Goal: Transaction & Acquisition: Purchase product/service

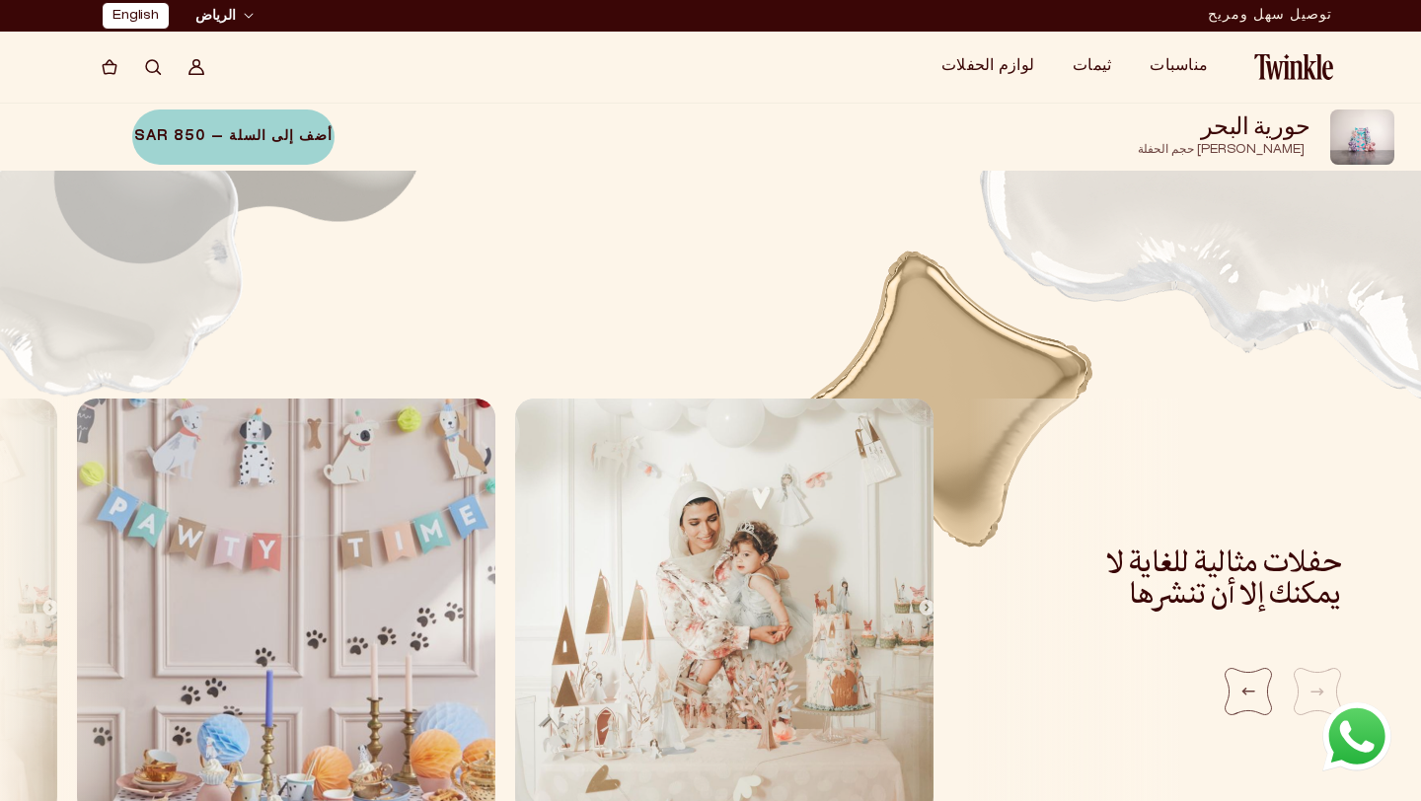
scroll to position [0, -5]
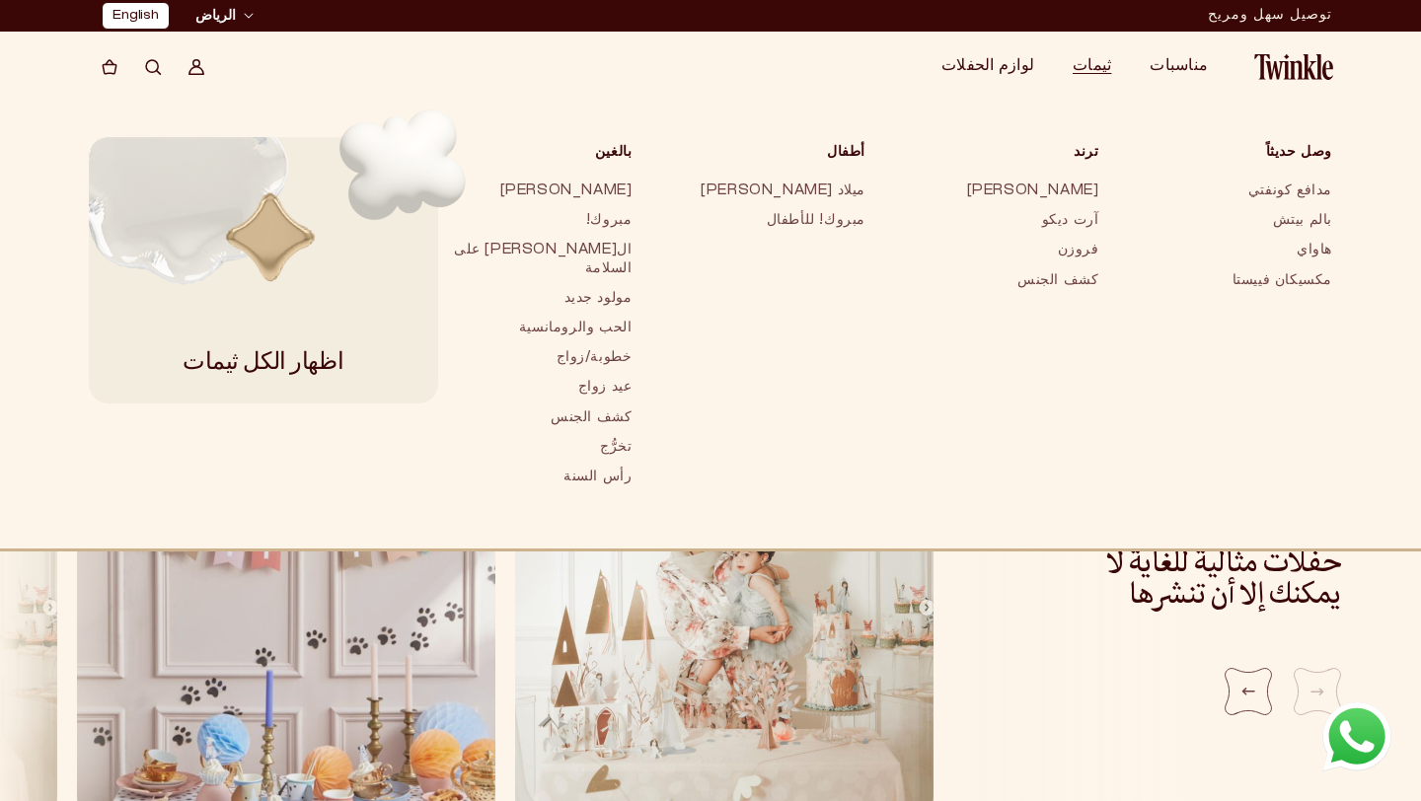
click at [1128, 64] on summary "ثيمات" at bounding box center [1099, 66] width 77 height 39
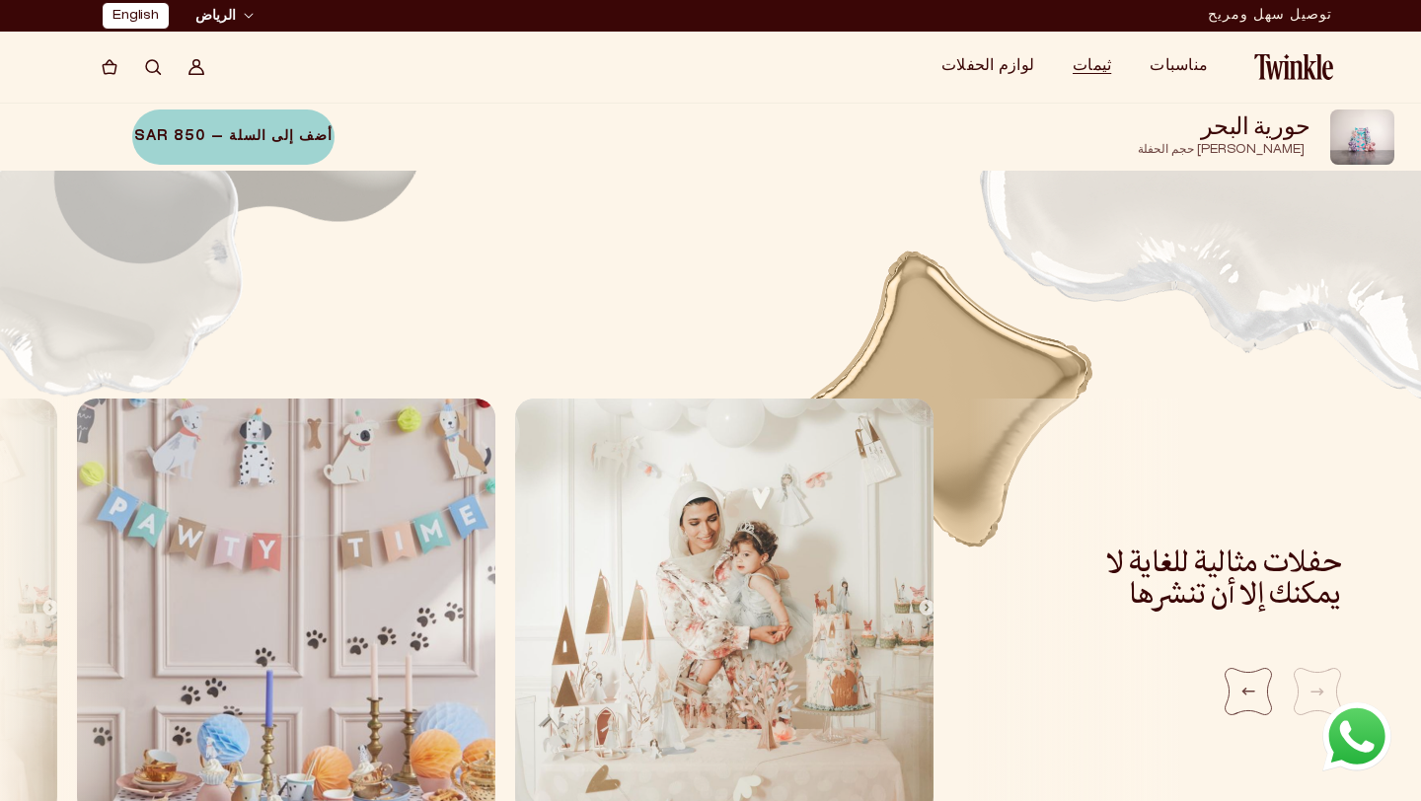
click at [1128, 64] on summary "ثيمات" at bounding box center [1099, 66] width 77 height 39
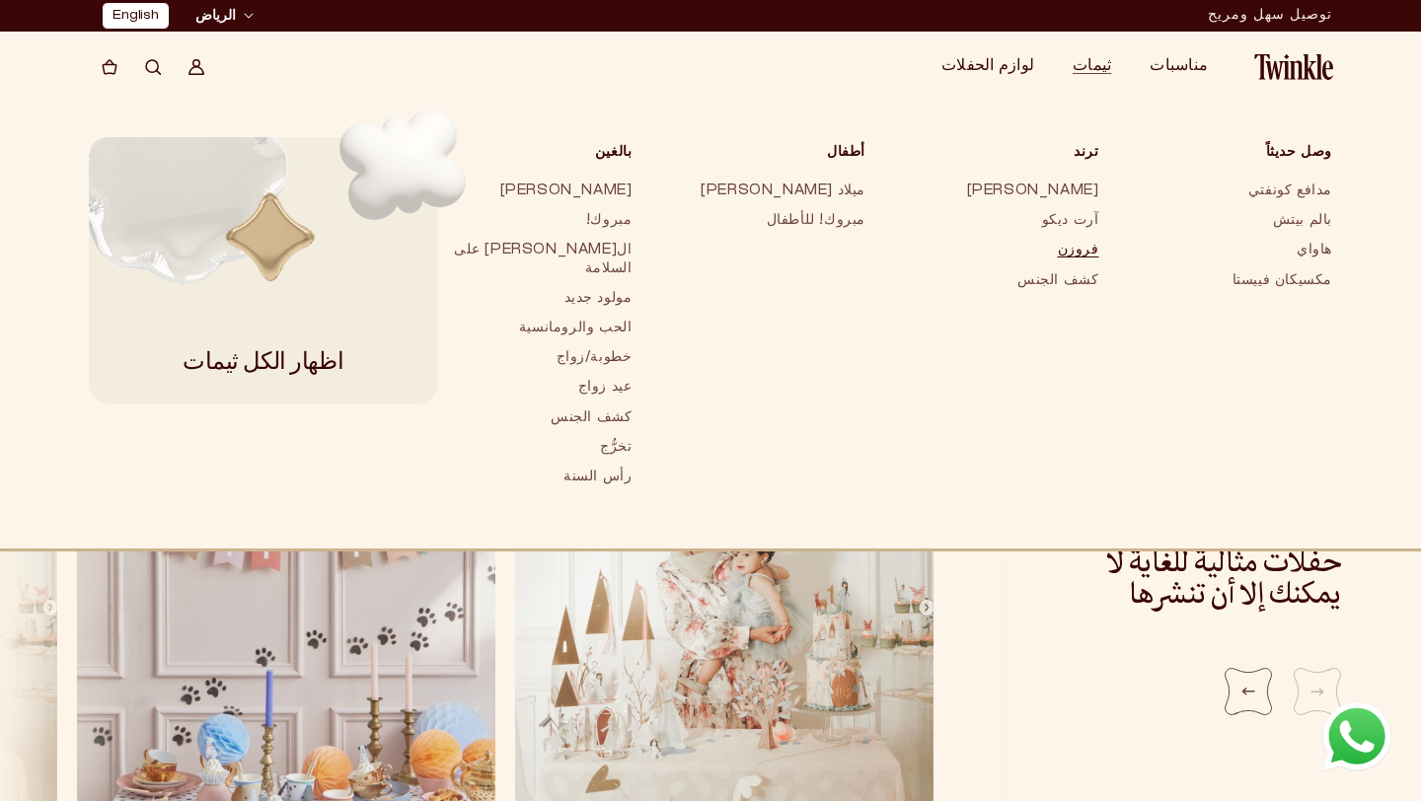
click at [1100, 246] on link "فروزن" at bounding box center [1002, 251] width 194 height 30
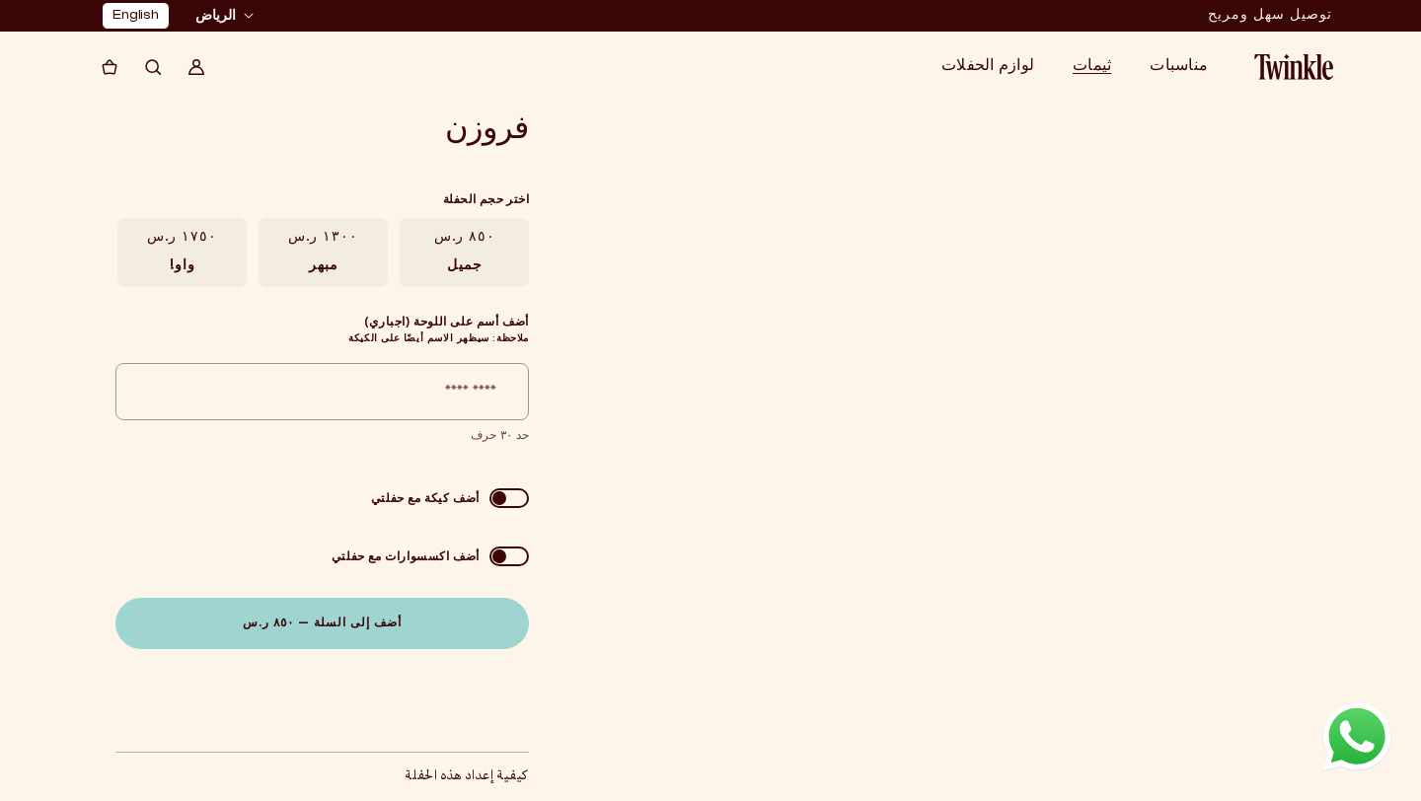
scroll to position [0, -5]
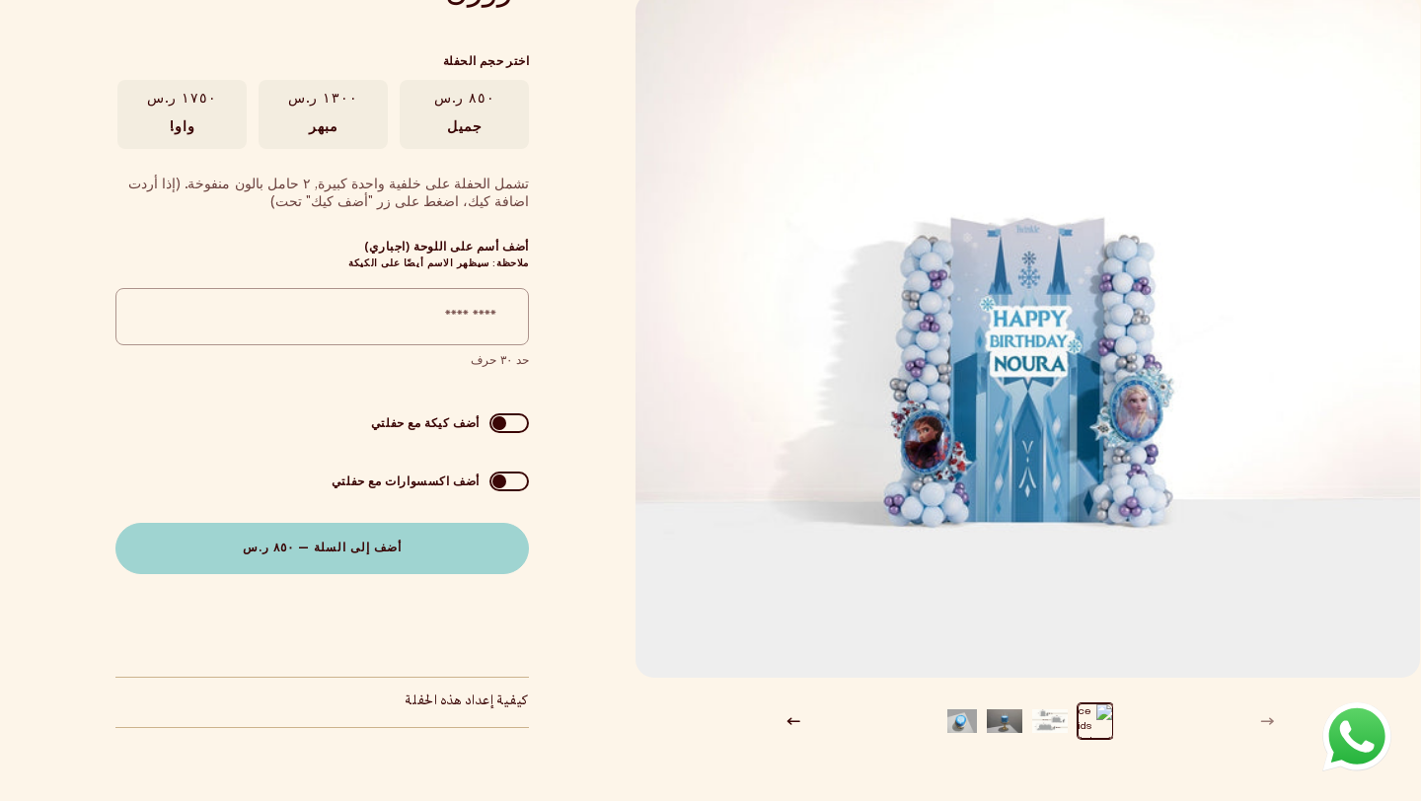
scroll to position [191, 0]
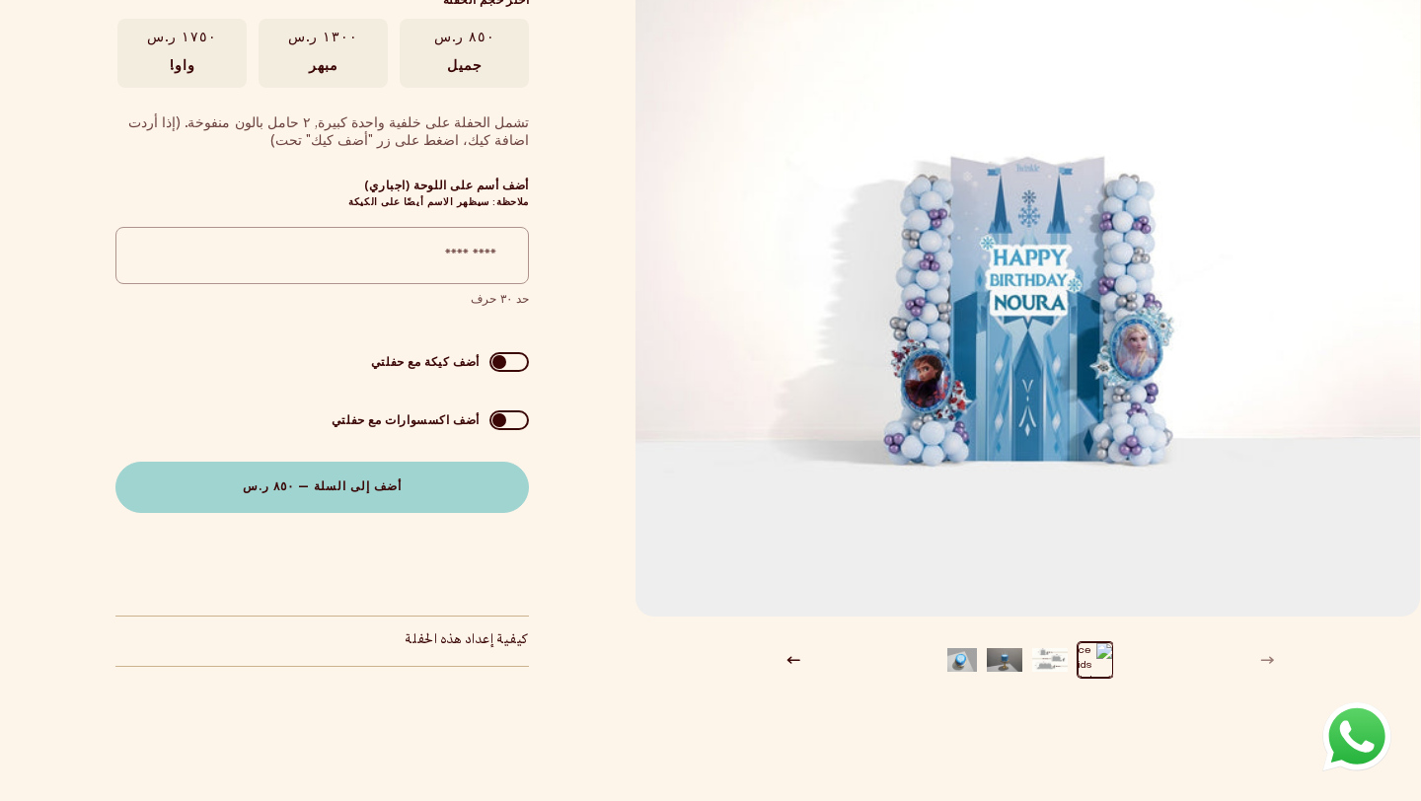
click at [956, 680] on ul "عارض المعرض" at bounding box center [1031, 660] width 166 height 45
click at [956, 666] on button "تحميل الصورة 4 في عرض المعرض" at bounding box center [960, 661] width 36 height 36
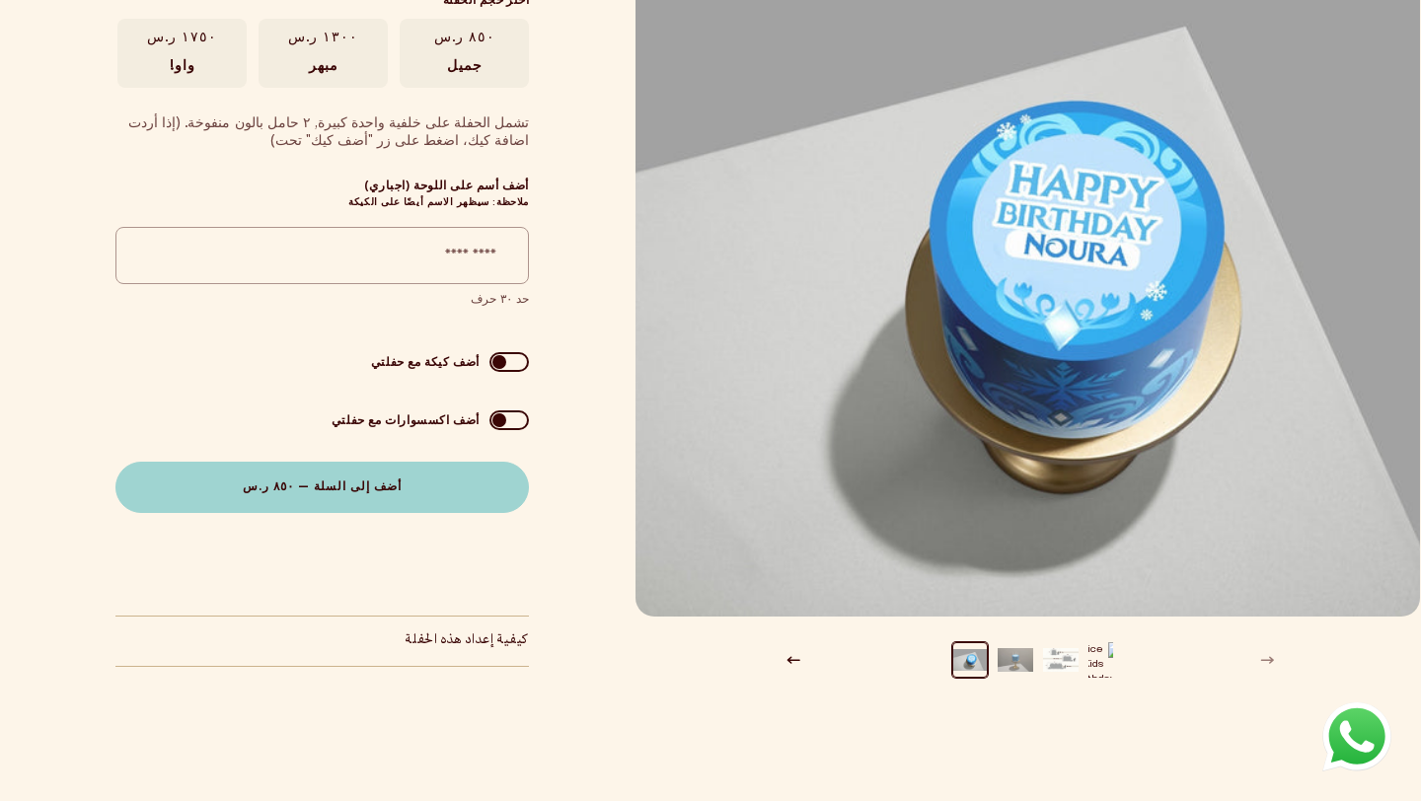
click at [1023, 658] on button "تحميل الصورة 3 في عرض المعرض" at bounding box center [1016, 661] width 36 height 36
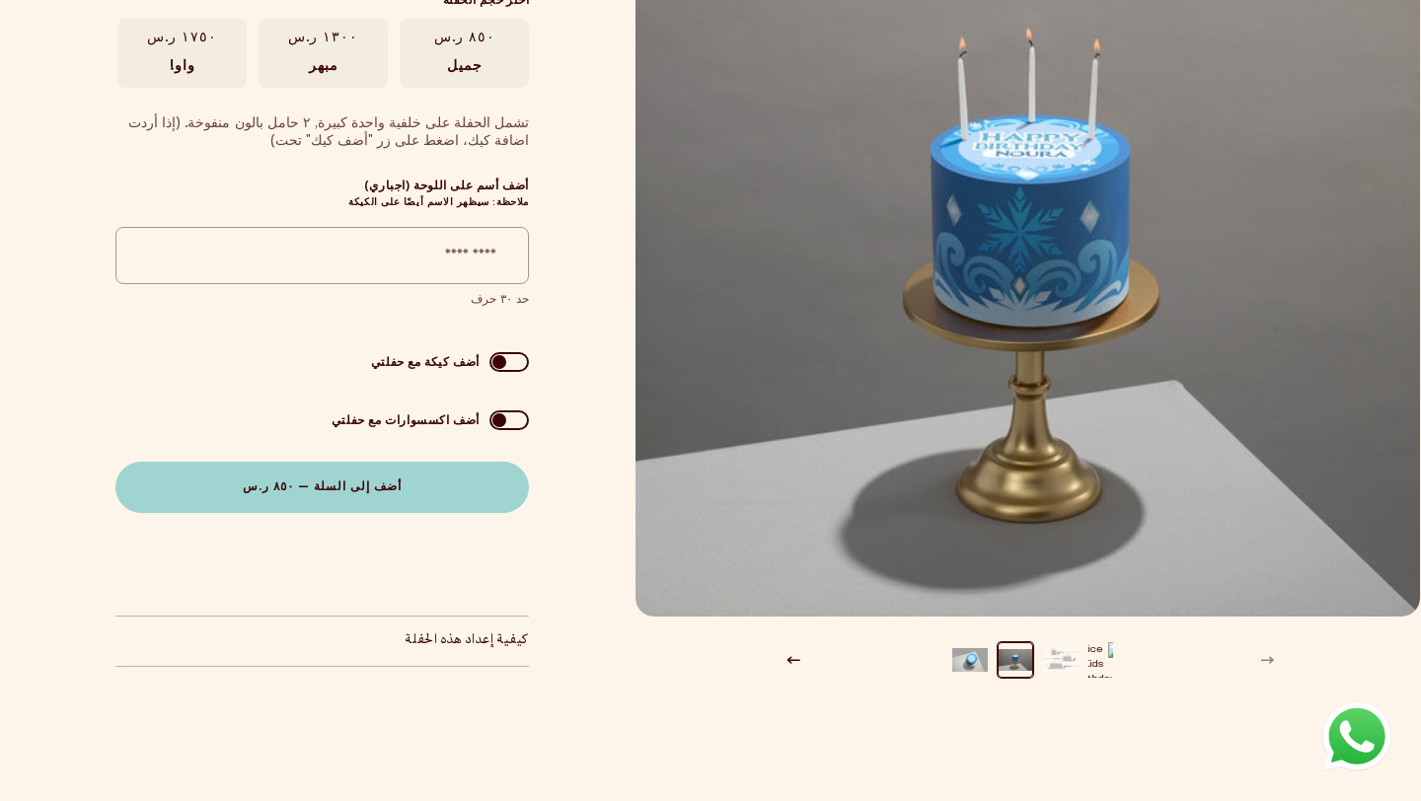
click at [1060, 666] on button "تحميل الصورة 2 في عرض المعرض" at bounding box center [1061, 661] width 36 height 36
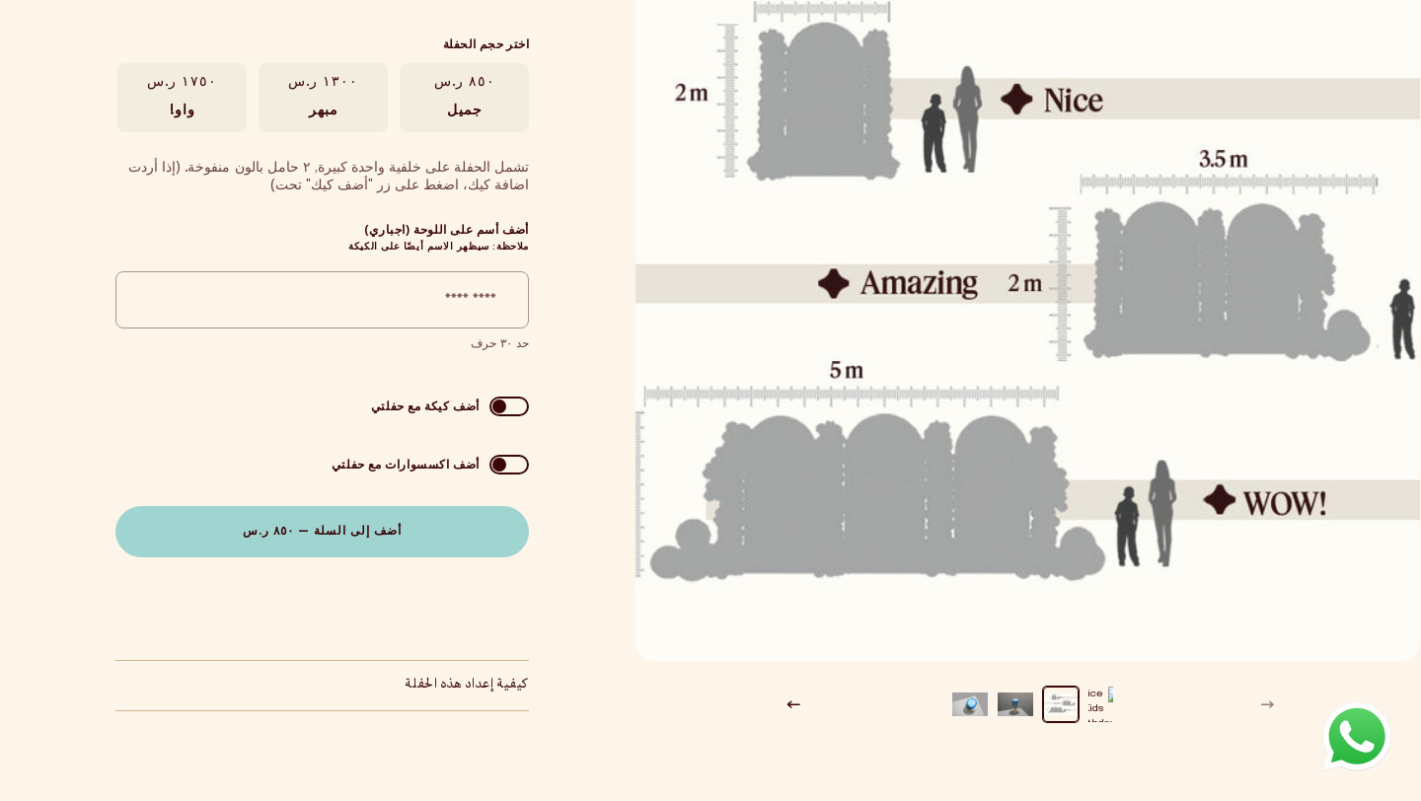
scroll to position [137, 0]
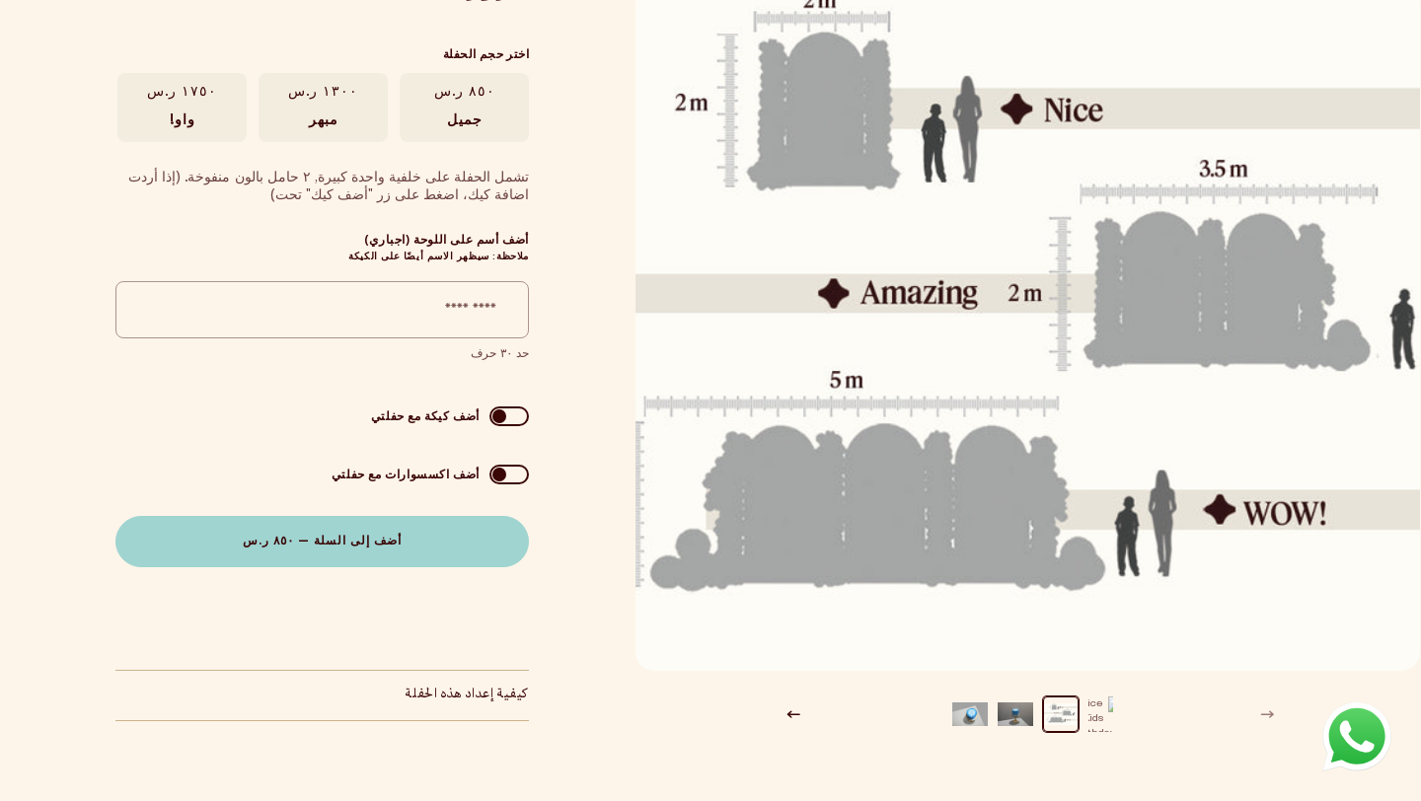
click at [1109, 708] on button "تحميل الصورة 1 في عرض المعرض" at bounding box center [1107, 715] width 36 height 36
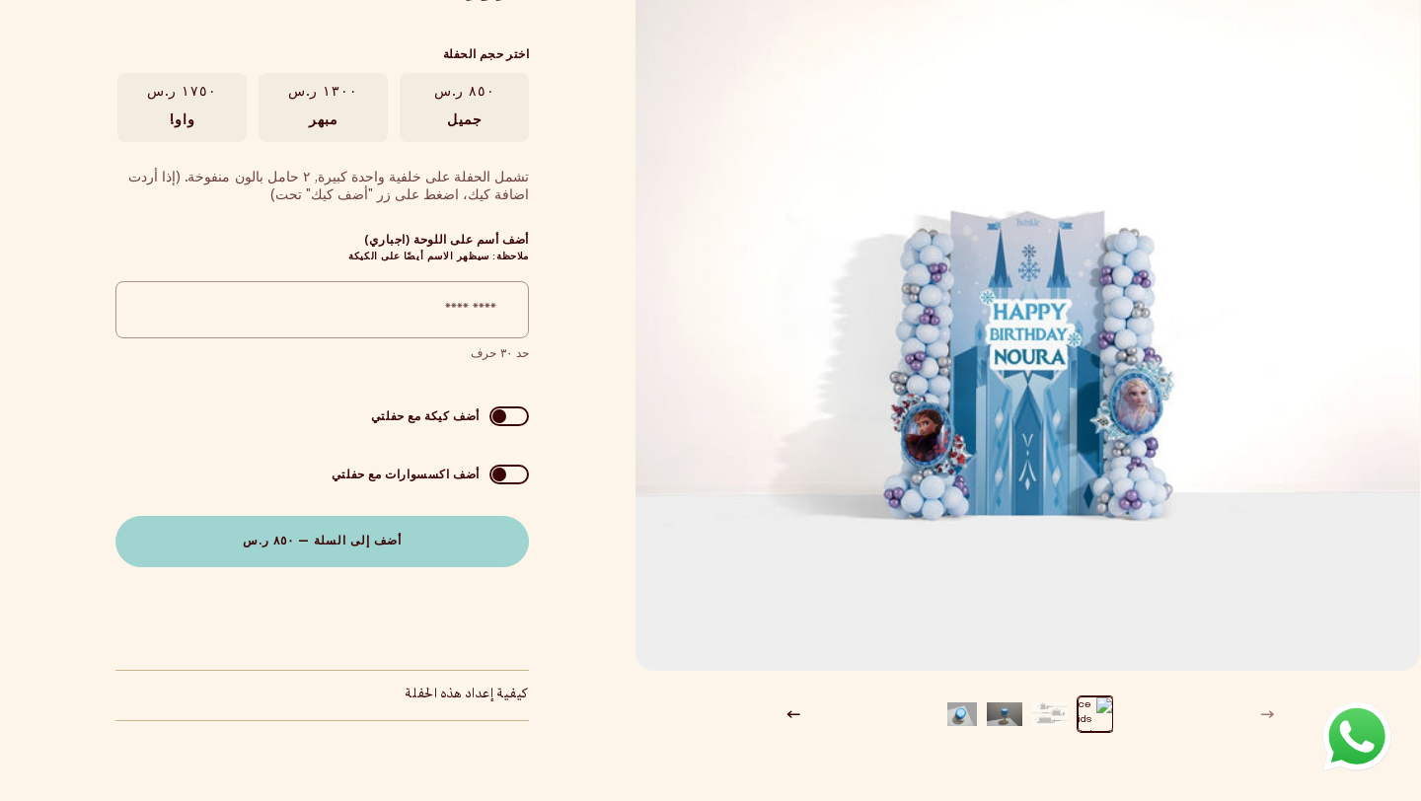
click at [1040, 710] on button "تحميل الصورة 2 في عرض المعرض" at bounding box center [1050, 715] width 36 height 36
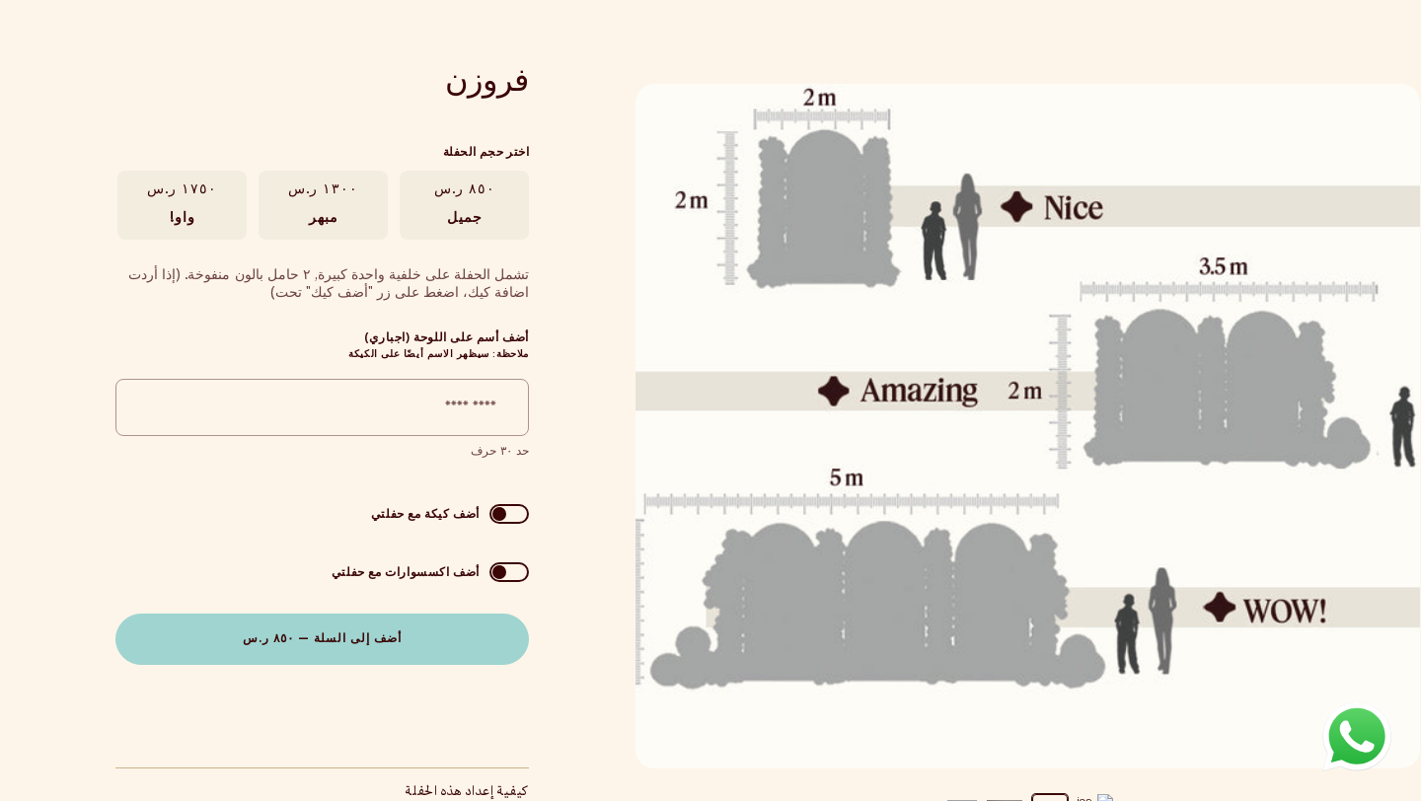
scroll to position [29, 0]
